Goal: Find specific page/section: Find specific page/section

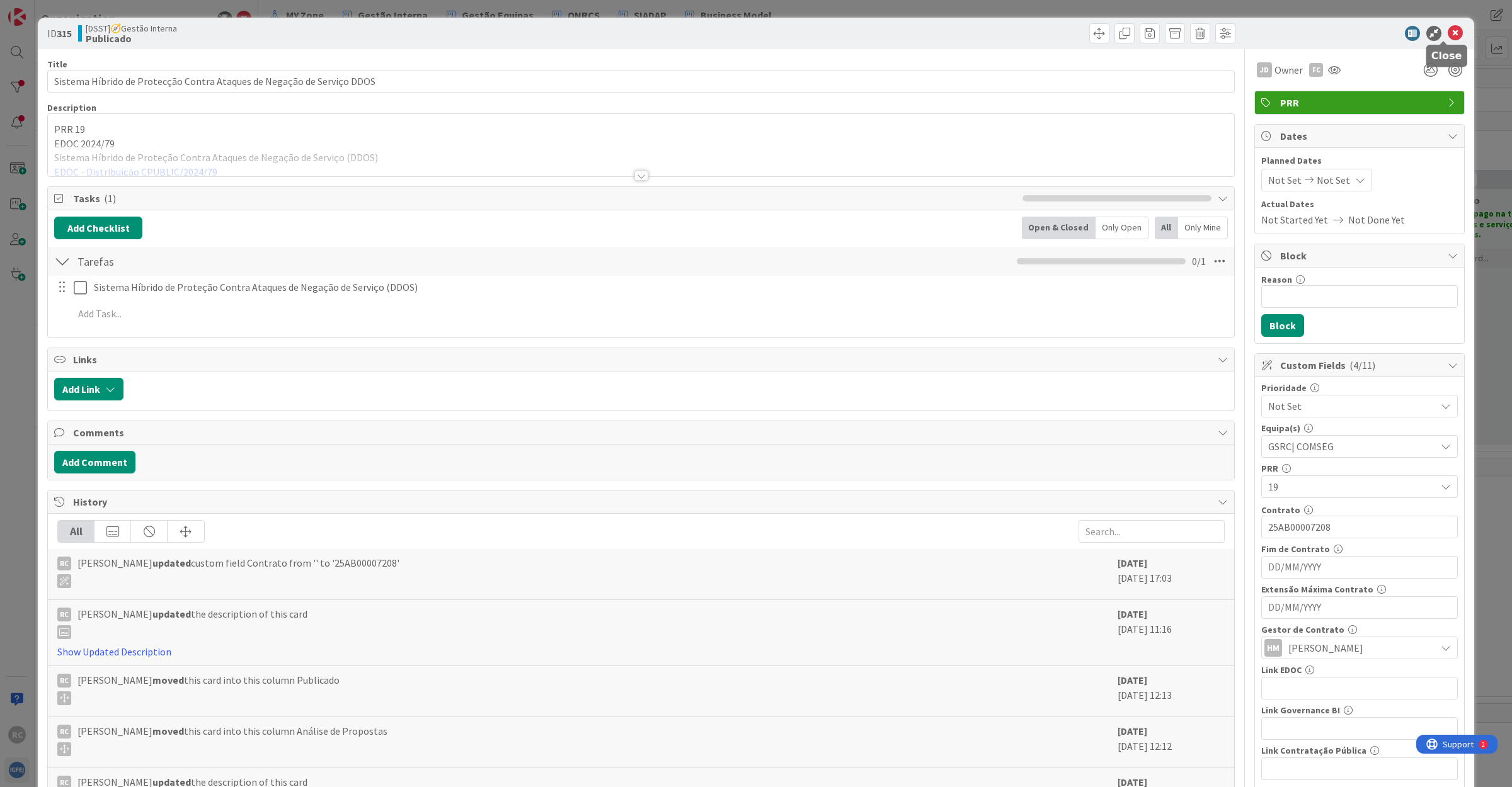
click at [1448, 30] on icon at bounding box center [1455, 33] width 15 height 15
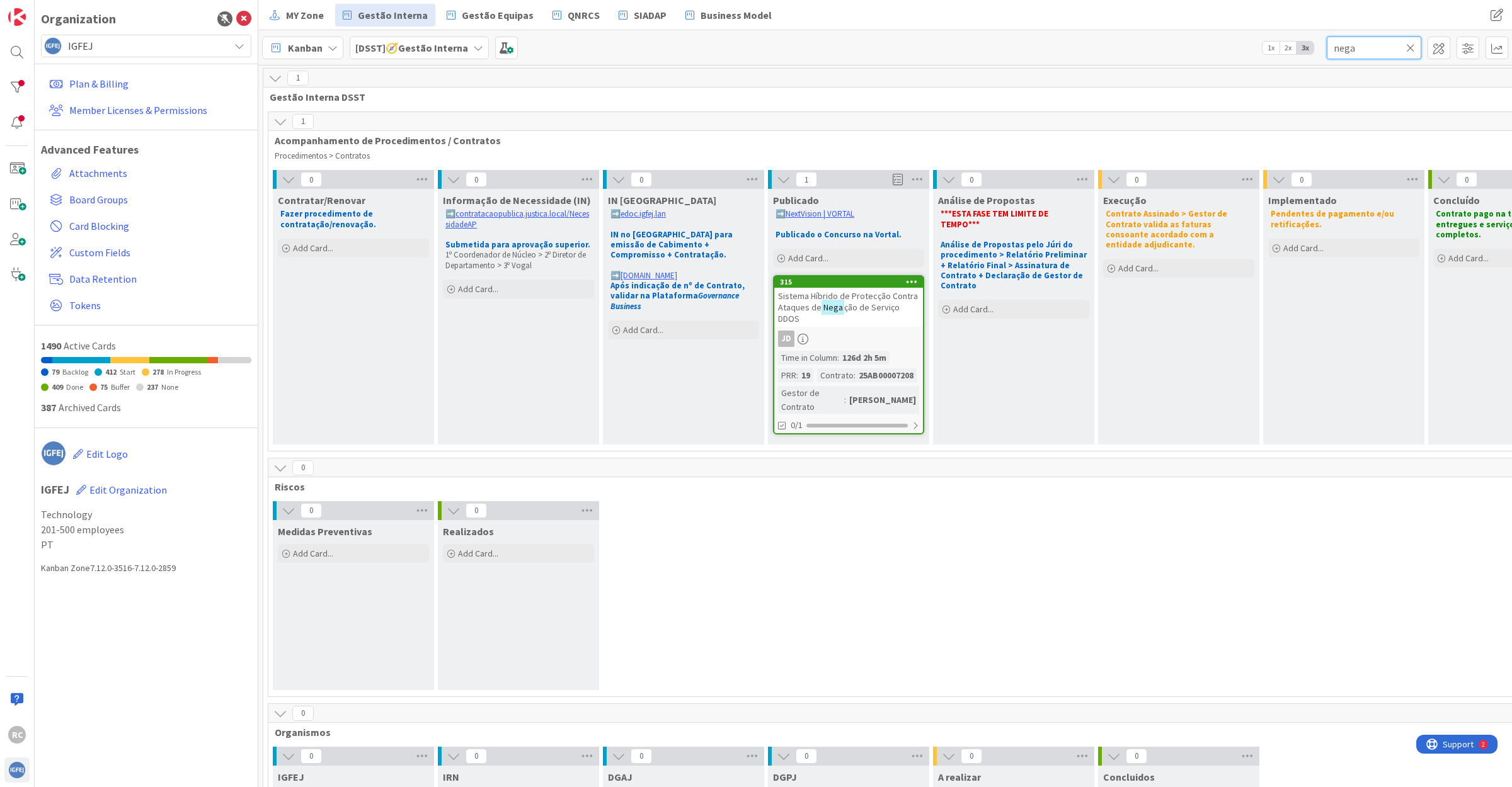
click at [1343, 43] on input "nega" at bounding box center [1374, 47] width 94 height 22
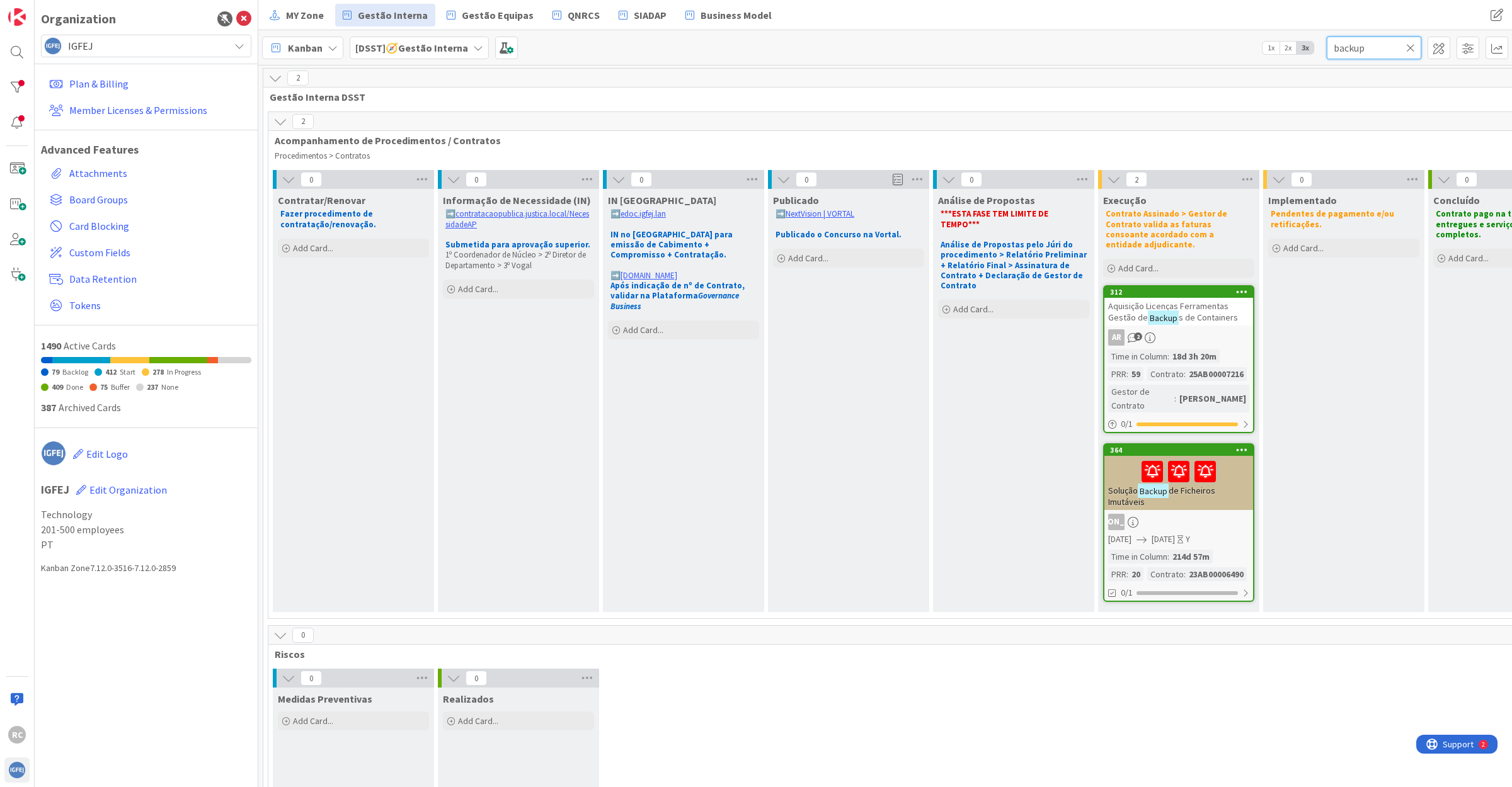
type input "backup"
click at [1197, 485] on span "de Ficheiros Imutáveis" at bounding box center [1162, 496] width 107 height 22
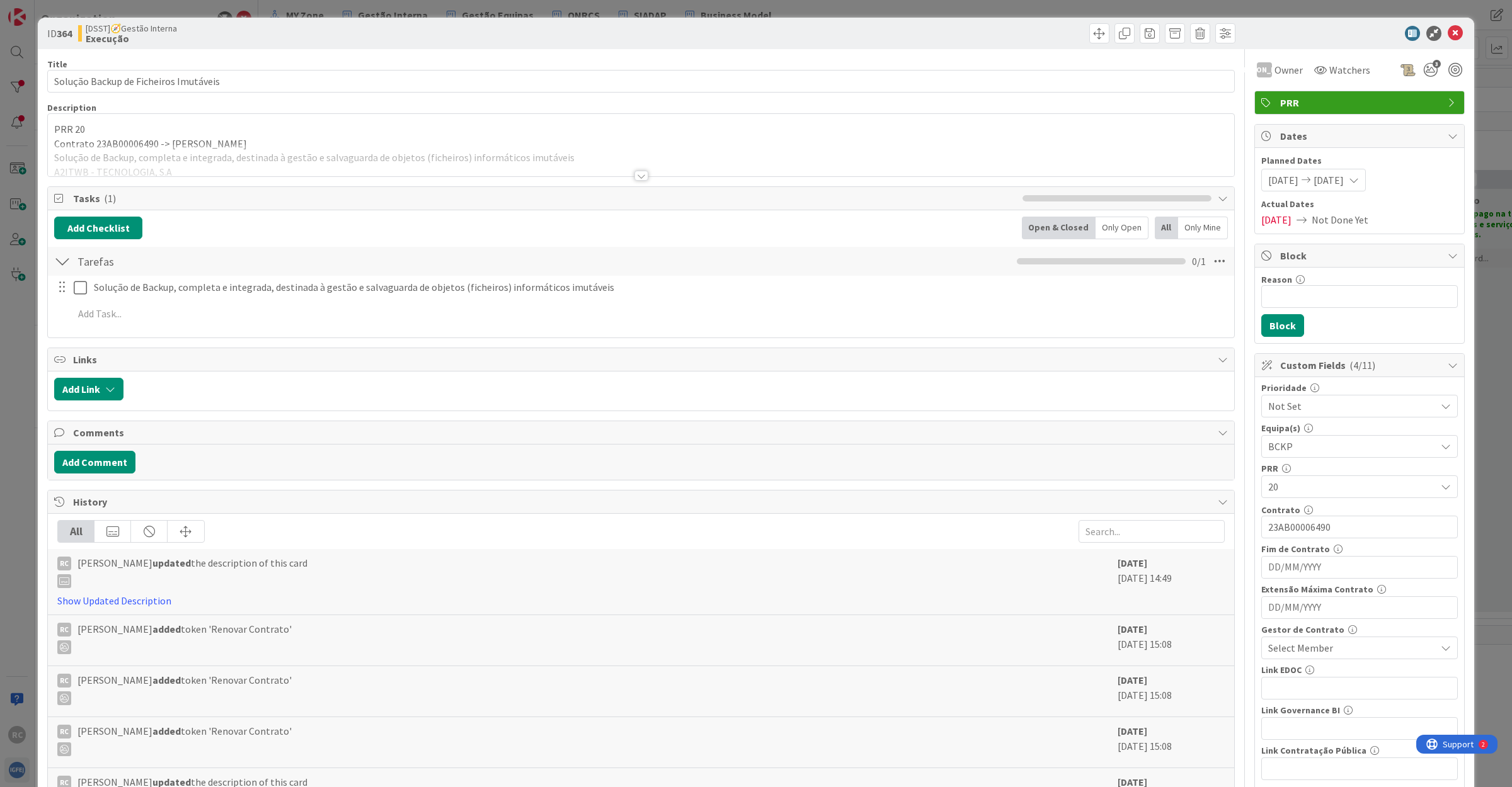
click at [230, 167] on div at bounding box center [641, 160] width 1186 height 32
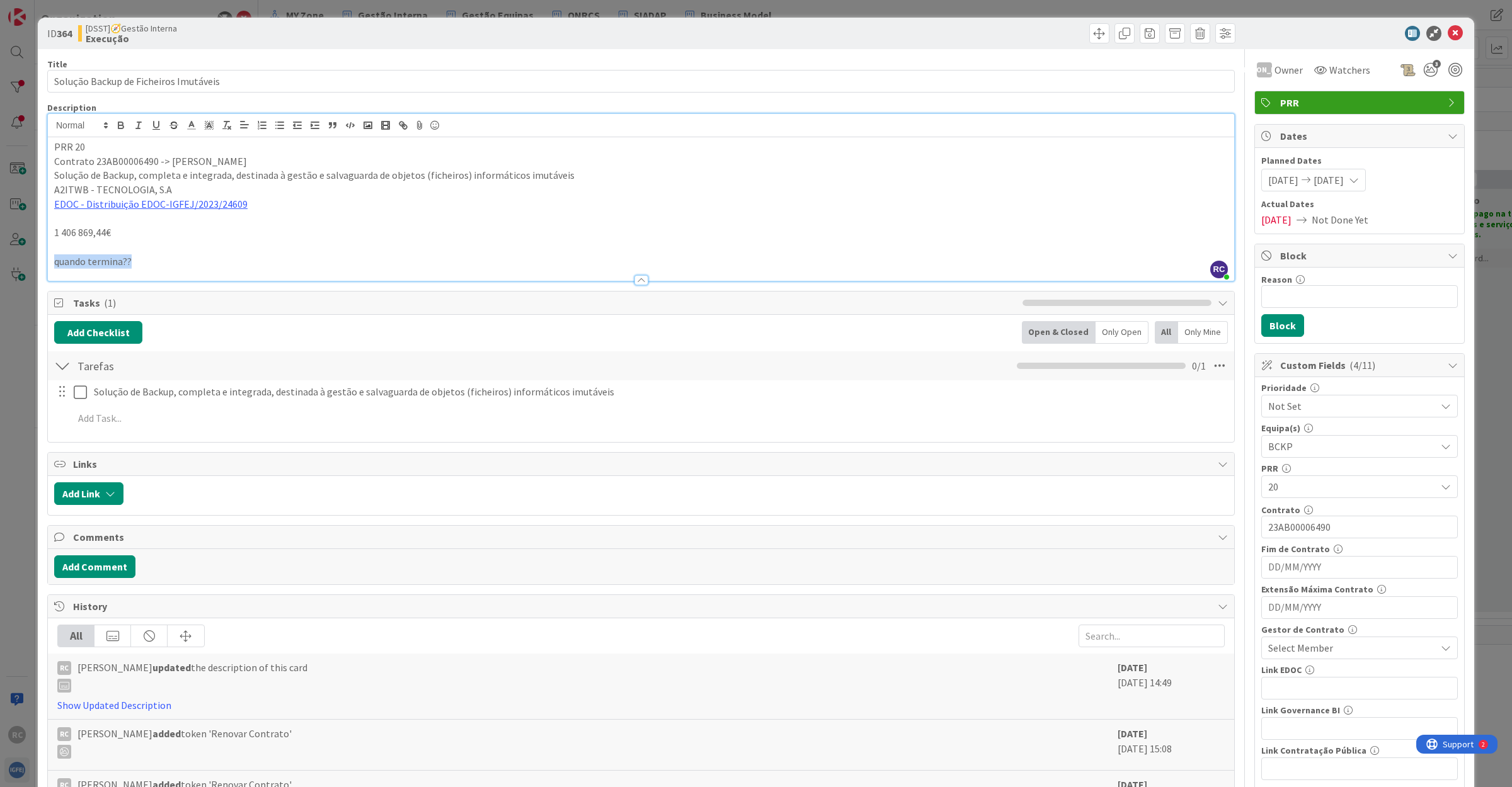
drag, startPoint x: 136, startPoint y: 261, endPoint x: 36, endPoint y: 256, distance: 100.1
click at [36, 256] on div "ID 364 [DSST]🧭Gestão Interna Execução Title 37 / 128 Solução Backup de Ficheiro…" at bounding box center [756, 393] width 1512 height 787
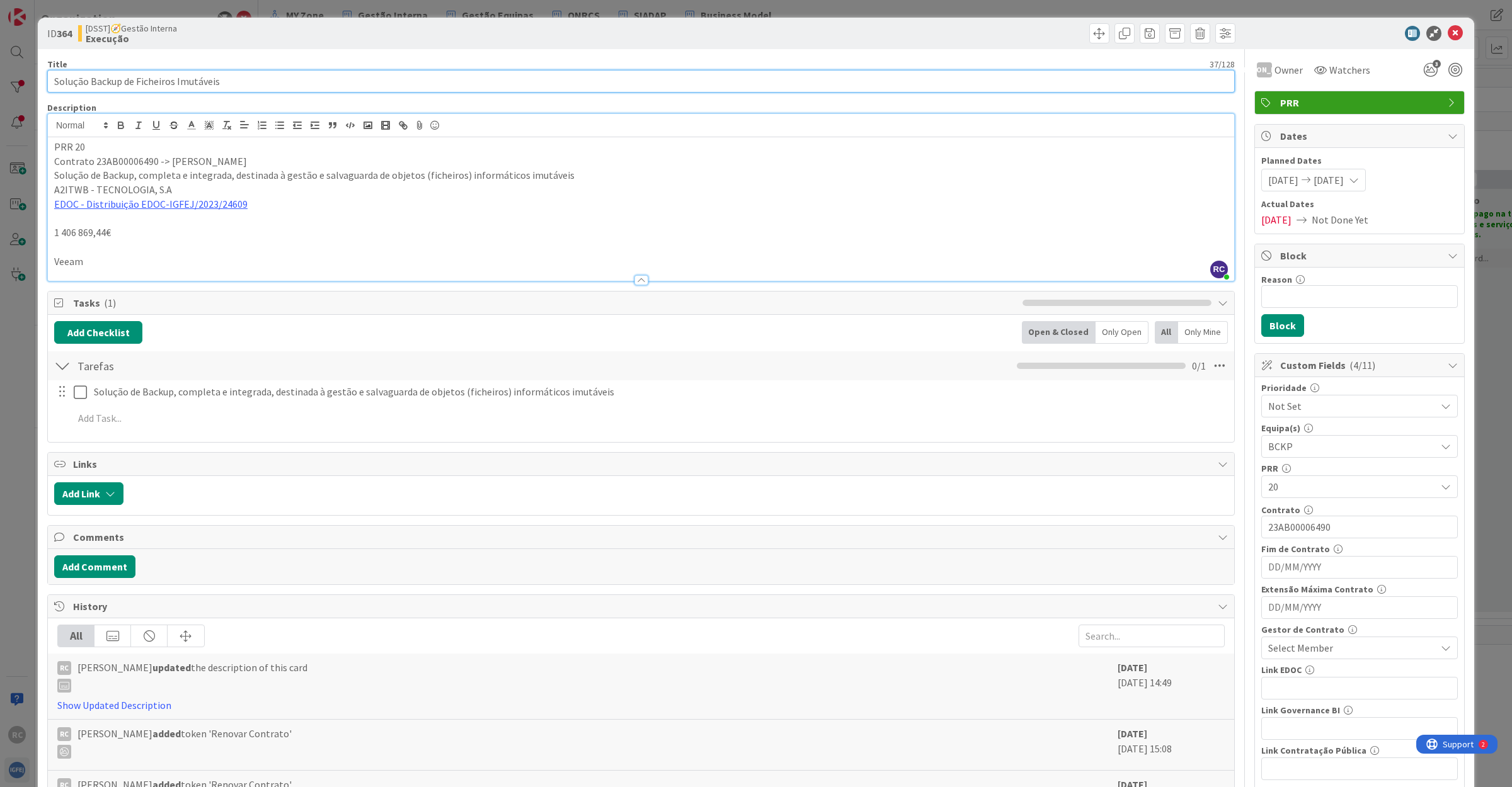
click at [279, 75] on input "Solução Backup de Ficheiros Imutáveis" at bounding box center [641, 81] width 1188 height 22
type input "Solução Backup de Ficheiros Imutáveis - Veeam"
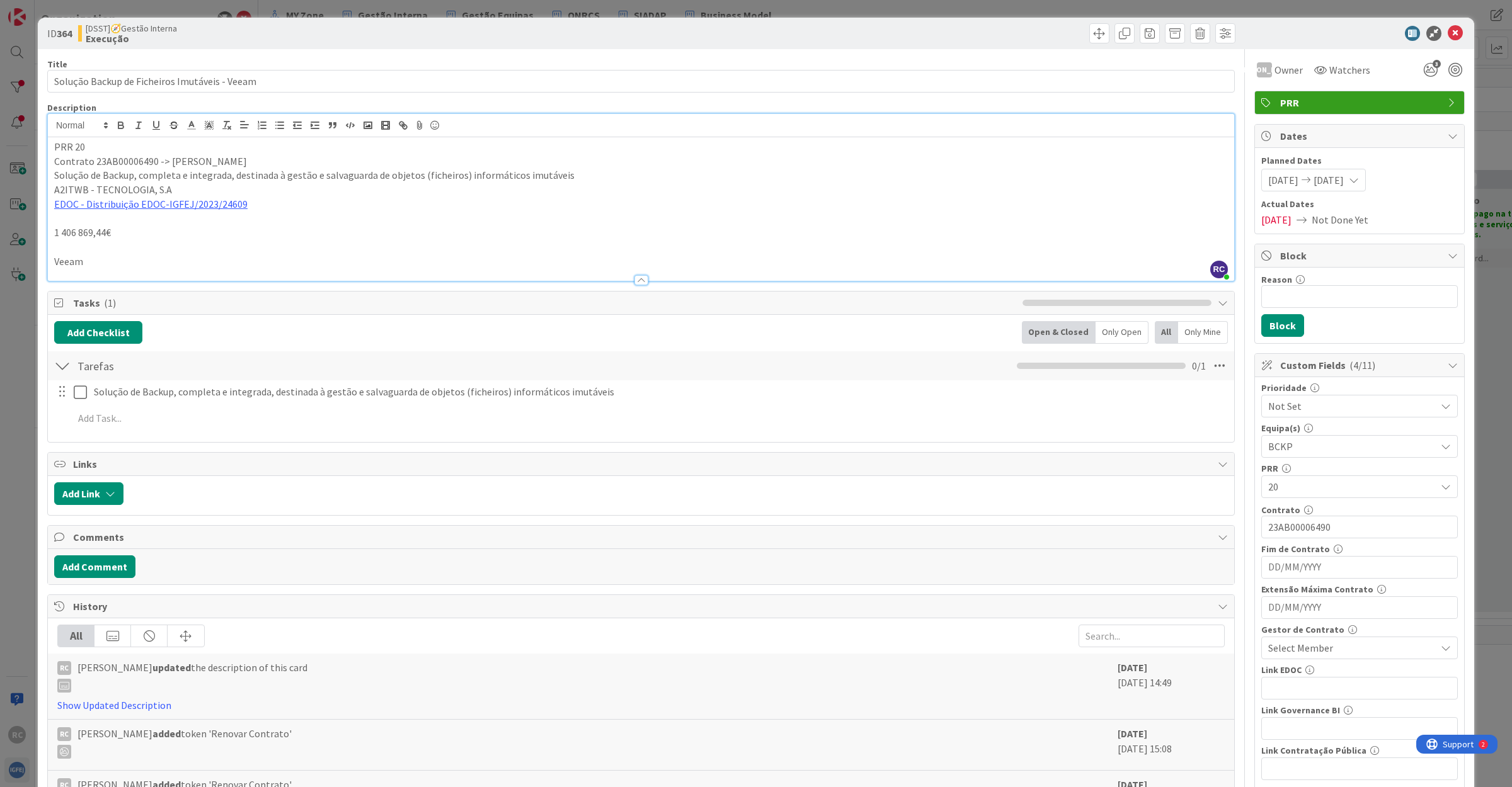
click at [114, 261] on p "Veeam" at bounding box center [641, 261] width 1173 height 14
click at [1448, 32] on icon at bounding box center [1455, 33] width 15 height 15
